Goal: Find specific page/section: Find specific page/section

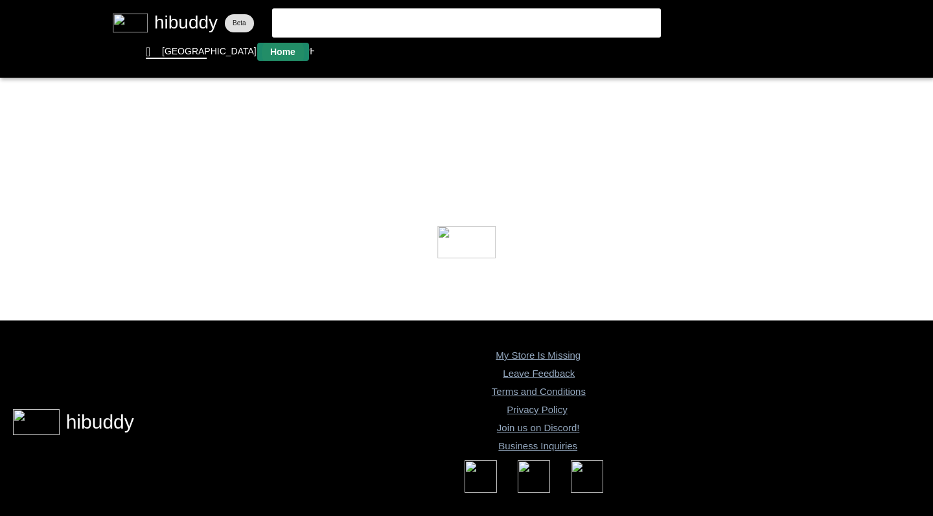
drag, startPoint x: 0, startPoint y: 0, endPoint x: 284, endPoint y: 54, distance: 288.7
click at [284, 54] on flt-glass-pane at bounding box center [466, 258] width 933 height 516
click at [290, 52] on flt-glass-pane at bounding box center [466, 258] width 933 height 516
click at [343, 54] on flt-glass-pane at bounding box center [466, 258] width 933 height 516
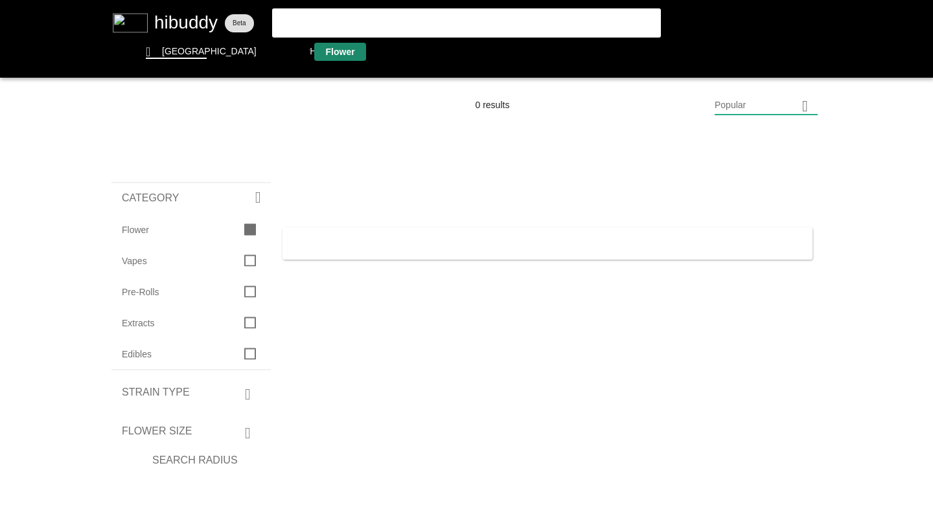
click at [291, 56] on flt-glass-pane at bounding box center [466, 258] width 933 height 516
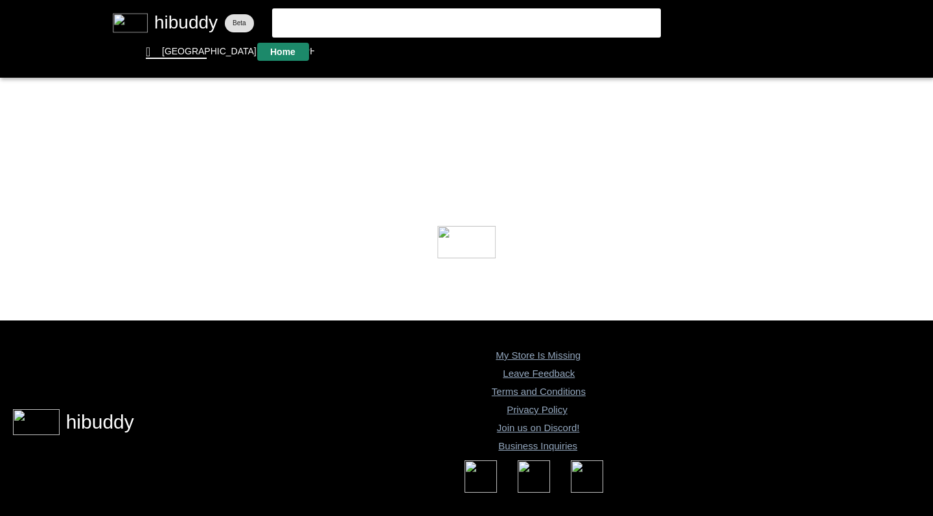
click at [184, 51] on flt-glass-pane at bounding box center [466, 258] width 933 height 516
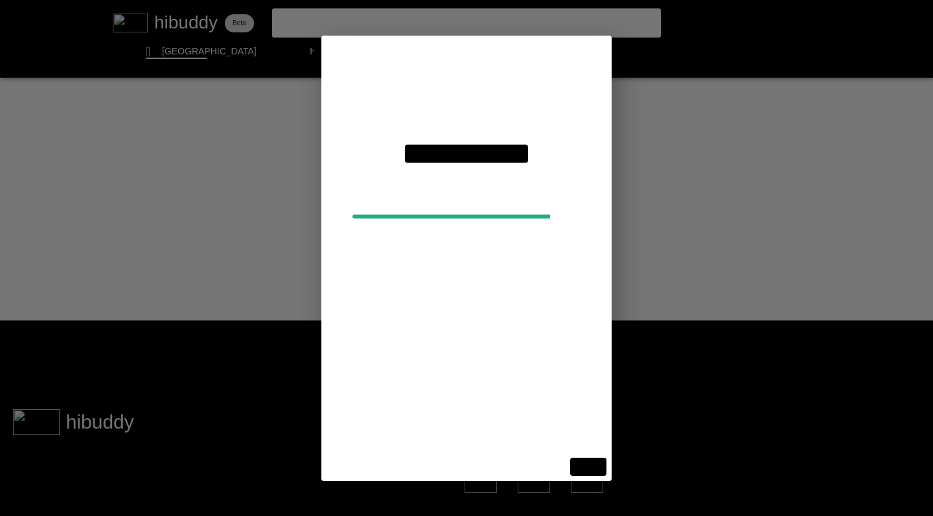
click at [473, 99] on flt-glass-pane at bounding box center [466, 258] width 933 height 516
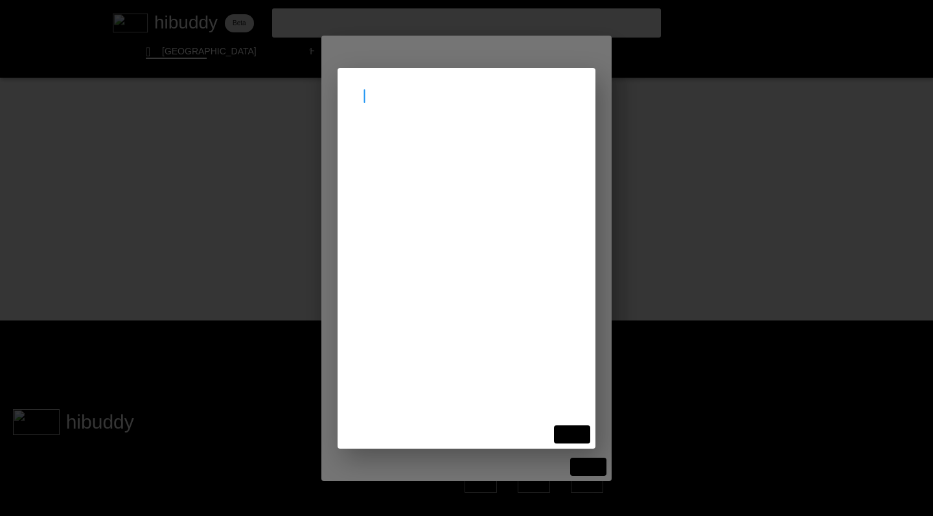
type input "n"
type input "[GEOGRAPHIC_DATA]"
click at [581, 442] on flt-glass-pane at bounding box center [466, 258] width 933 height 516
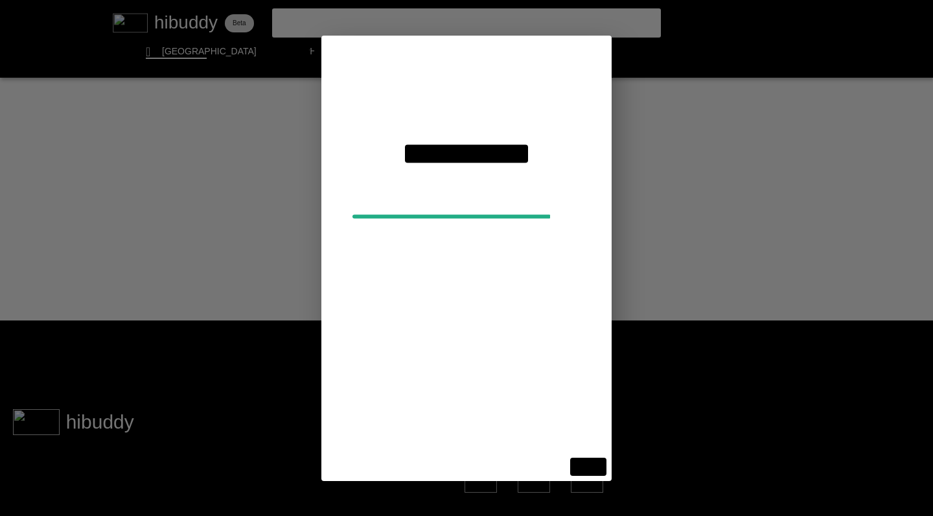
click at [589, 470] on flt-glass-pane at bounding box center [466, 258] width 933 height 516
